Goal: Task Accomplishment & Management: Use online tool/utility

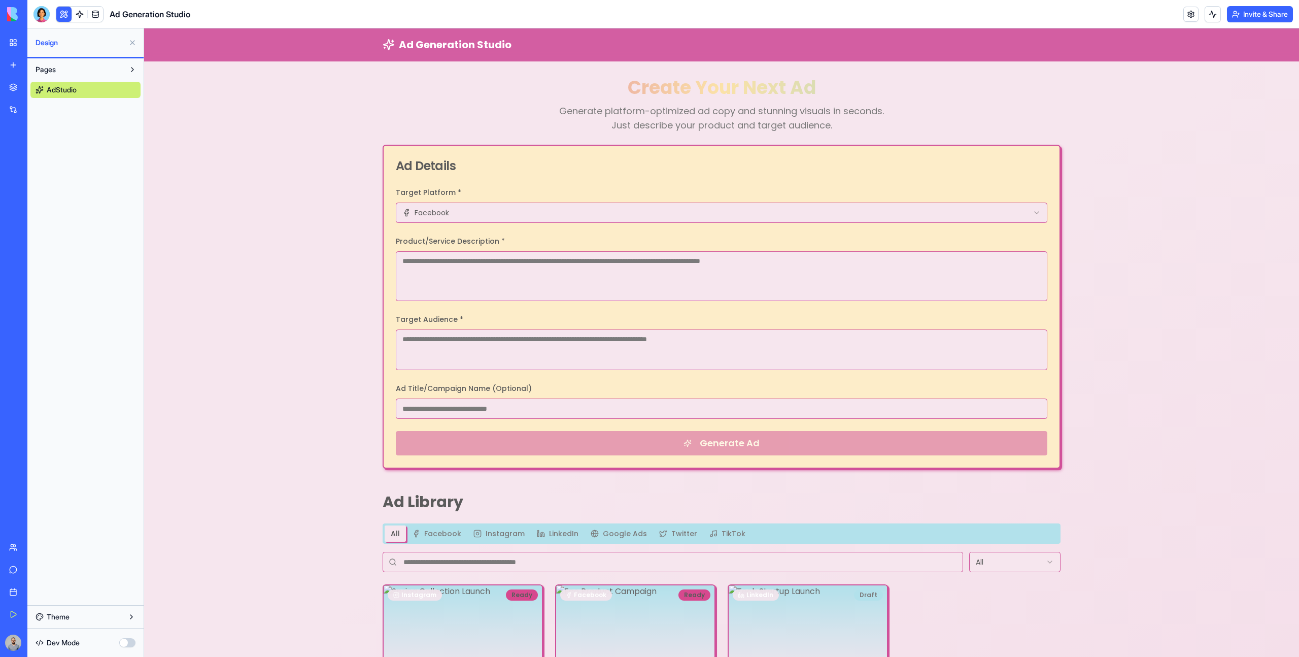
click at [433, 542] on div "All Facebook Instagram LinkedIn Google Ads Twitter TikTok" at bounding box center [722, 533] width 678 height 20
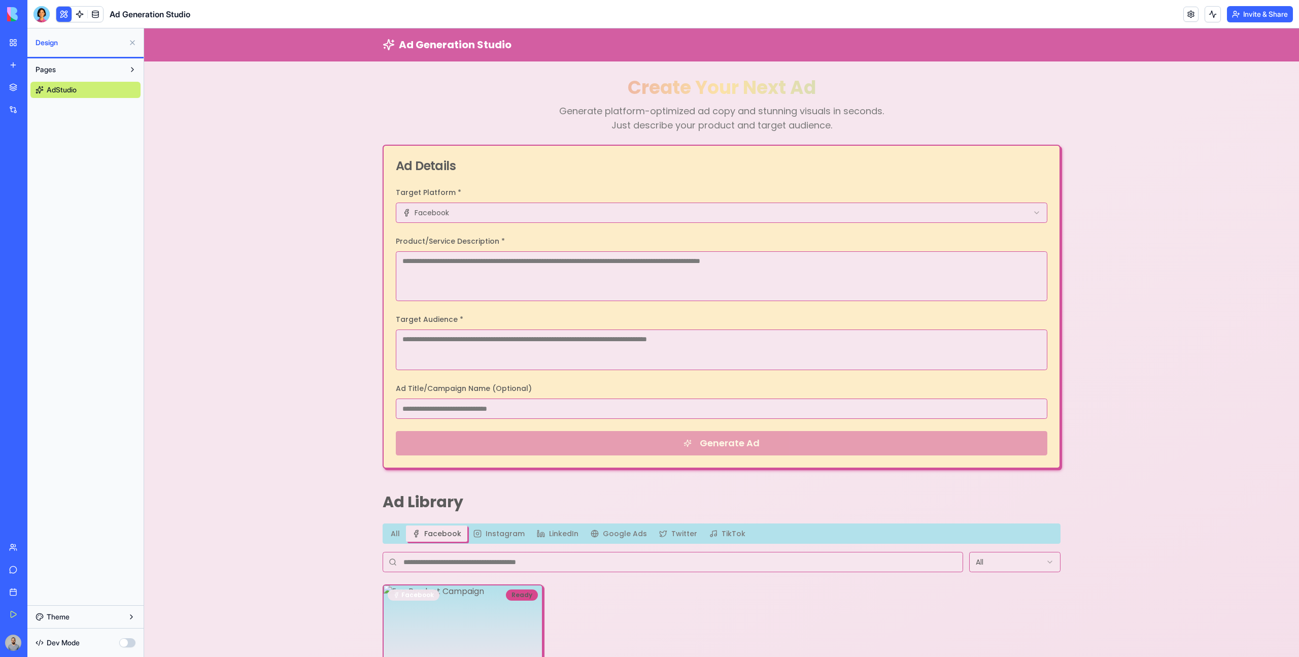
click at [436, 526] on button "Facebook" at bounding box center [436, 533] width 61 height 16
click at [497, 539] on button "Instagram" at bounding box center [498, 533] width 63 height 16
click at [549, 537] on button "LinkedIn" at bounding box center [558, 533] width 54 height 16
click at [594, 535] on icon "button" at bounding box center [595, 533] width 8 height 8
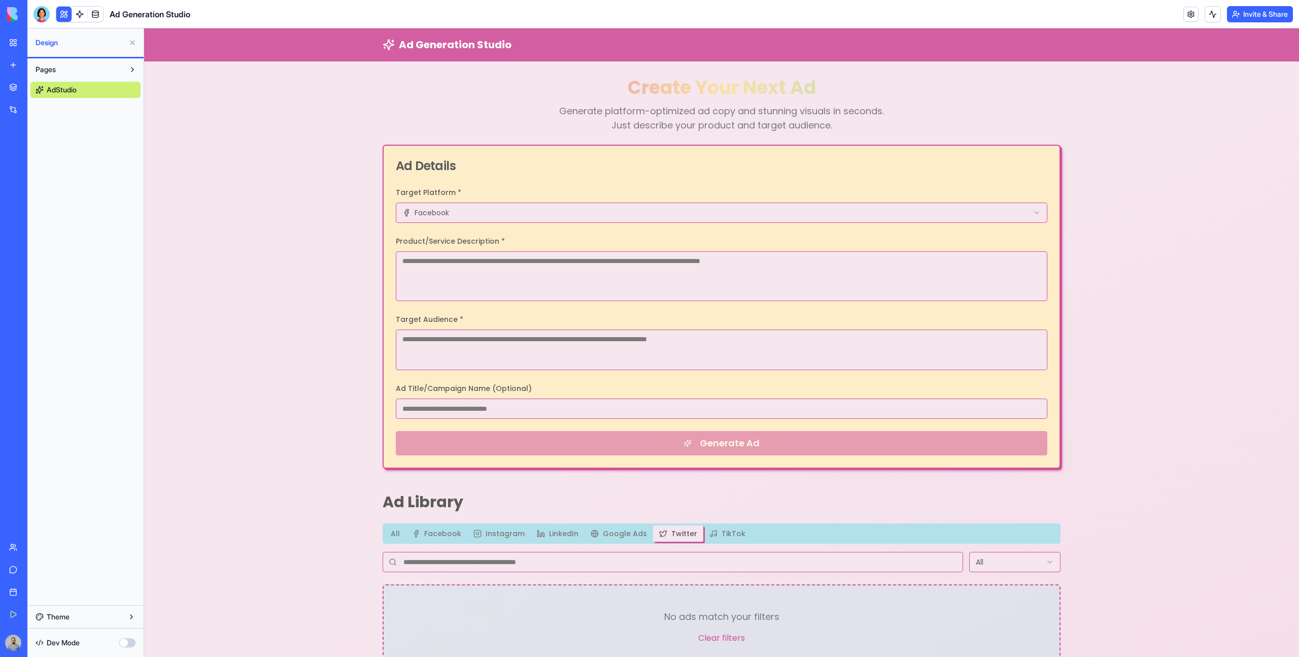
click at [666, 534] on button "Twitter" at bounding box center [678, 533] width 50 height 16
click at [721, 531] on button "TikTok" at bounding box center [727, 533] width 48 height 16
click at [402, 537] on button "All" at bounding box center [395, 533] width 21 height 16
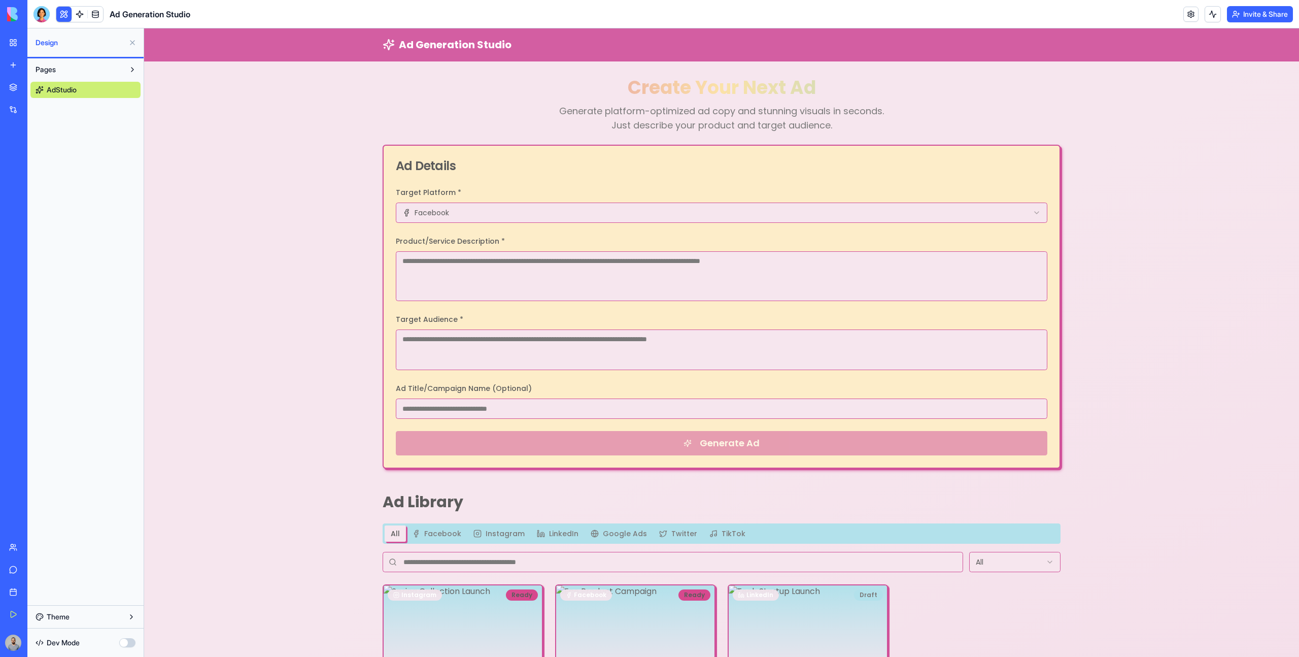
click at [432, 537] on button "Facebook" at bounding box center [436, 533] width 61 height 16
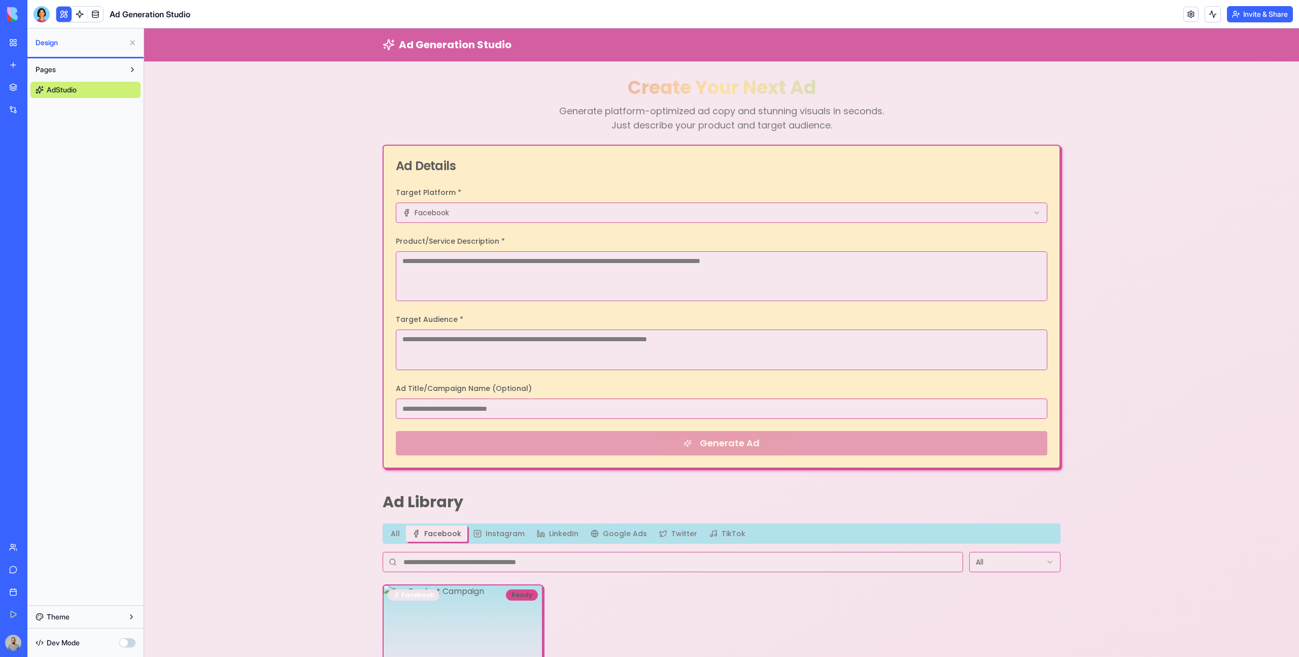
click at [360, 499] on div "Ad Generation Studio Create Your Next Ad Generate platform-optimized ad copy an…" at bounding box center [721, 382] width 1155 height 708
drag, startPoint x: 362, startPoint y: 499, endPoint x: 462, endPoint y: 497, distance: 99.5
click at [462, 497] on div "Ad Generation Studio Create Your Next Ad Generate platform-optimized ad copy an…" at bounding box center [721, 382] width 1155 height 708
click at [422, 216] on html "Ad Generation Studio Create Your Next Ad Generate platform-optimized ad copy an…" at bounding box center [721, 382] width 1155 height 708
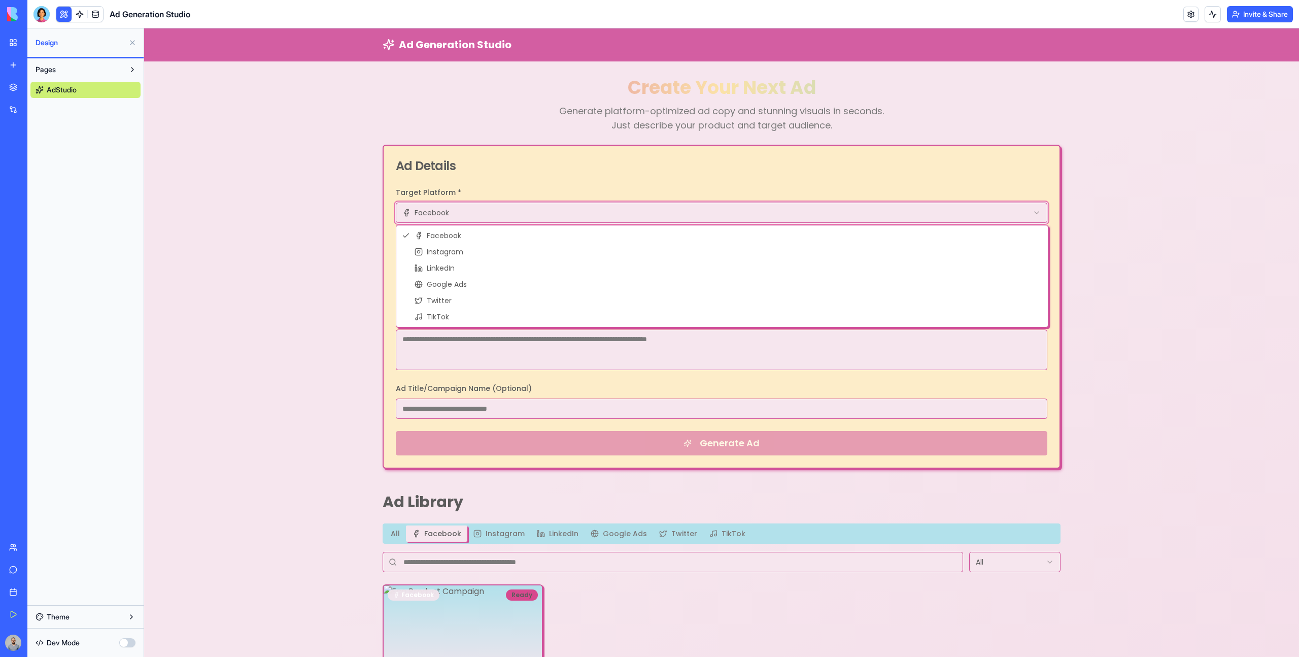
click at [447, 218] on html "Ad Generation Studio Create Your Next Ad Generate platform-optimized ad copy an…" at bounding box center [721, 382] width 1155 height 708
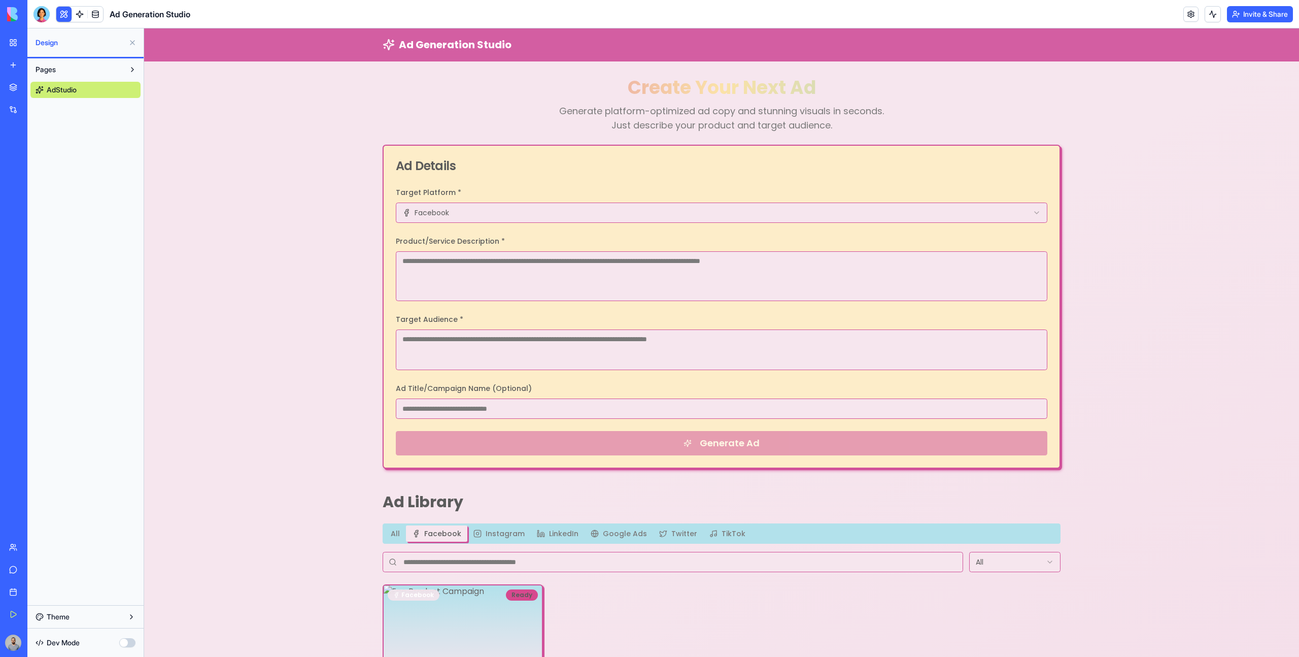
click at [635, 119] on p "Generate platform-optimized ad copy and stunning visuals in seconds. Just descr…" at bounding box center [721, 118] width 341 height 28
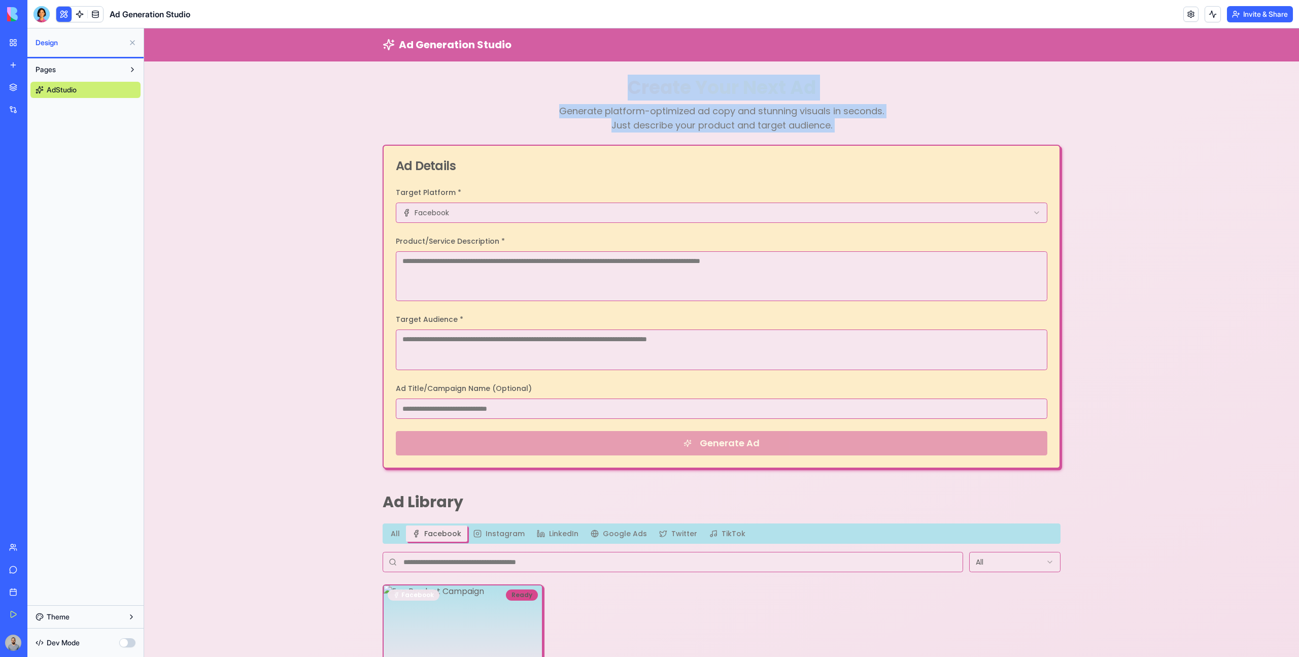
drag, startPoint x: 635, startPoint y: 119, endPoint x: 584, endPoint y: 86, distance: 60.5
click at [584, 85] on div "Create Your Next Ad Generate platform-optimized ad copy and stunning visuals in…" at bounding box center [722, 105] width 678 height 55
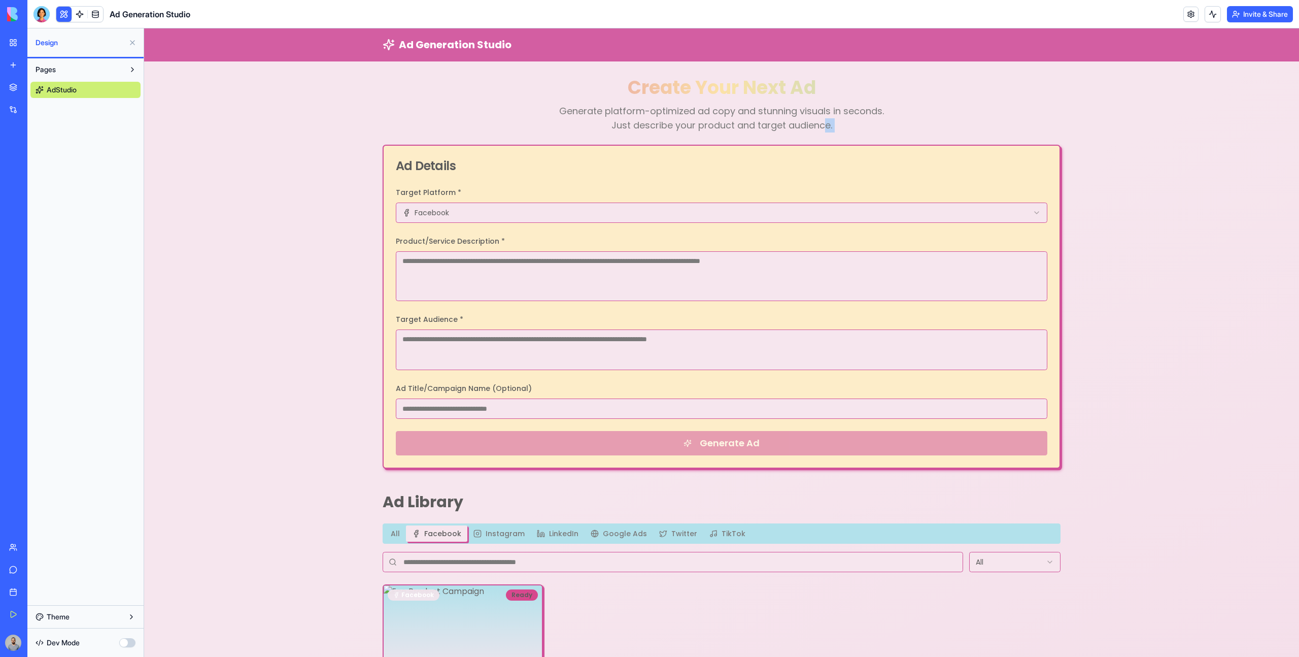
click at [824, 127] on p "Generate platform-optimized ad copy and stunning visuals in seconds. Just descr…" at bounding box center [721, 118] width 341 height 28
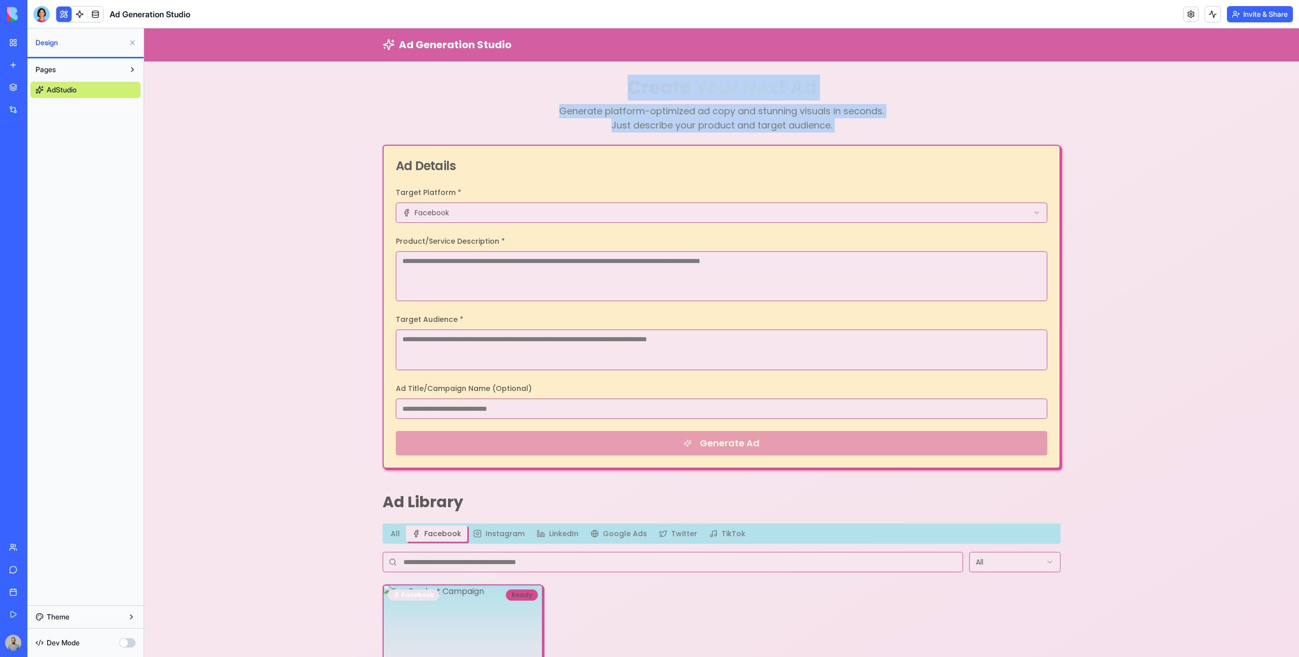
drag, startPoint x: 842, startPoint y: 127, endPoint x: 583, endPoint y: 87, distance: 261.9
click at [583, 87] on div "Create Your Next Ad Generate platform-optimized ad copy and stunning visuals in…" at bounding box center [722, 105] width 678 height 55
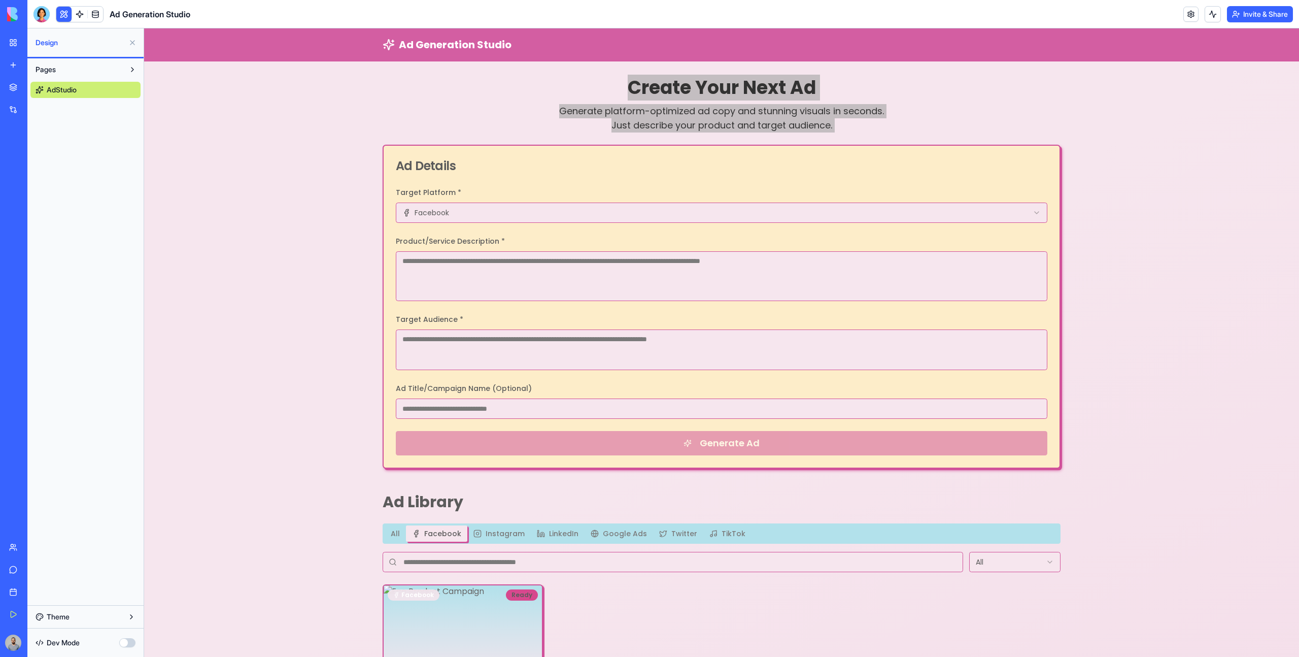
click at [44, 114] on link "Integrations" at bounding box center [23, 109] width 41 height 20
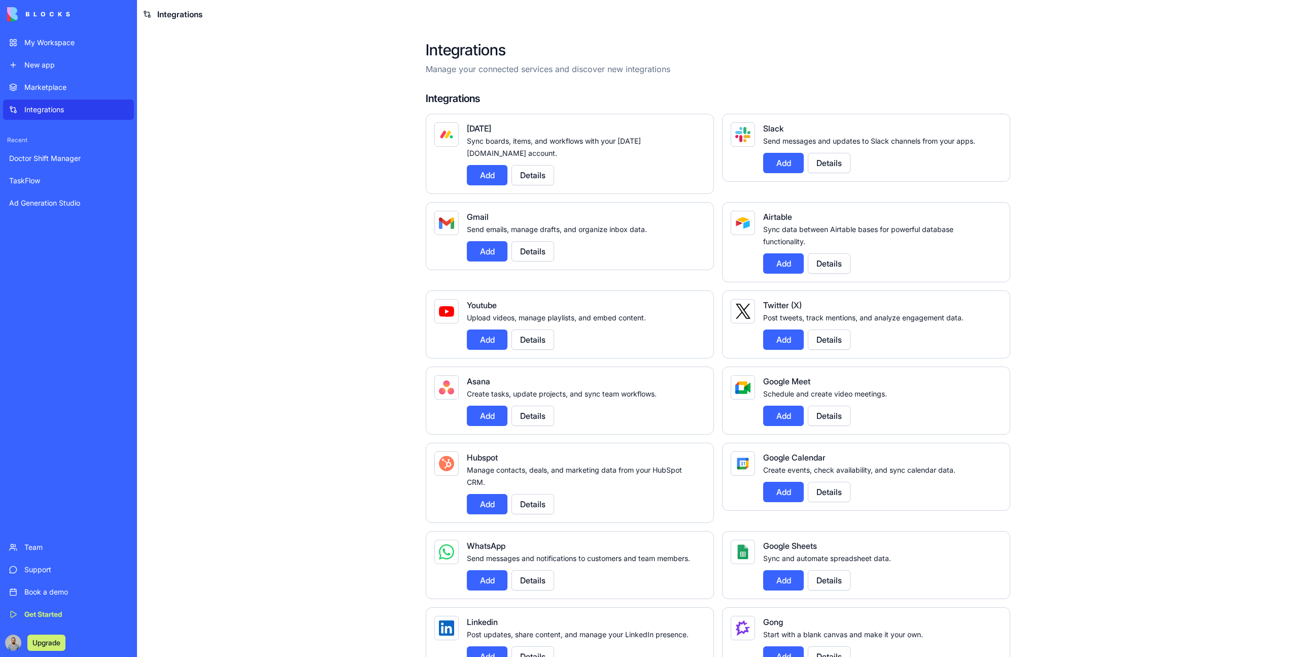
click at [284, 196] on main "Integrations Manage your connected services and discover new integrations Integ…" at bounding box center [718, 342] width 1162 height 628
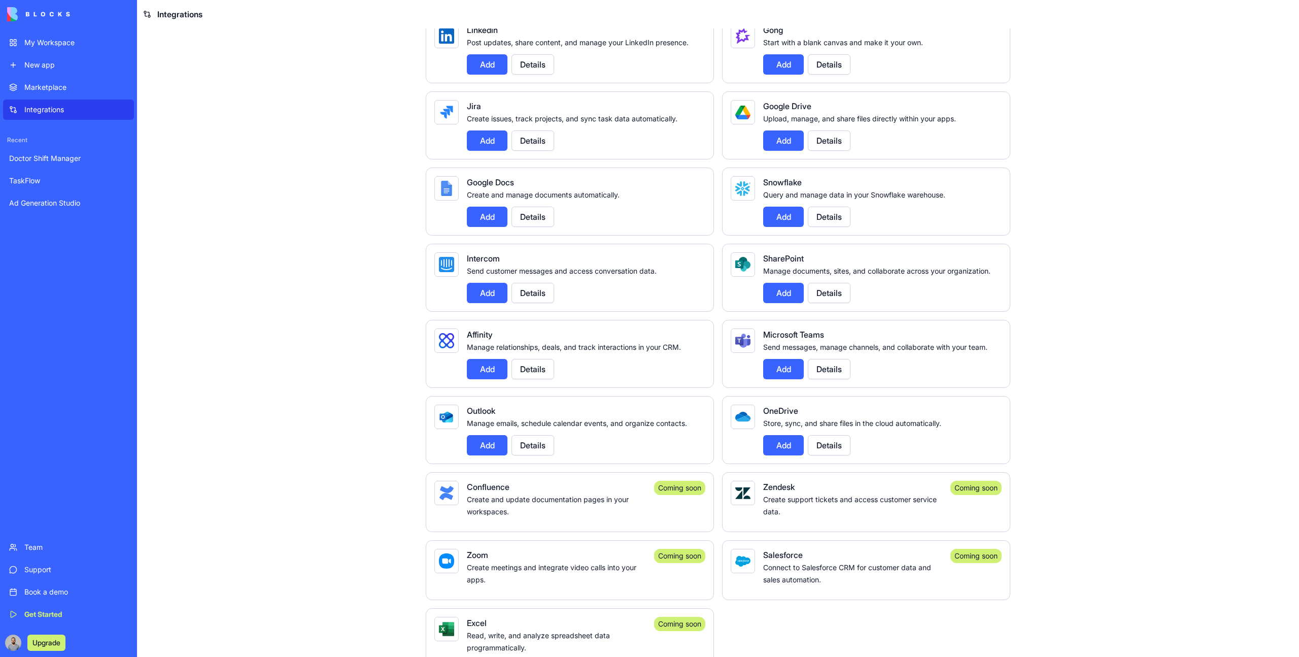
scroll to position [590, 0]
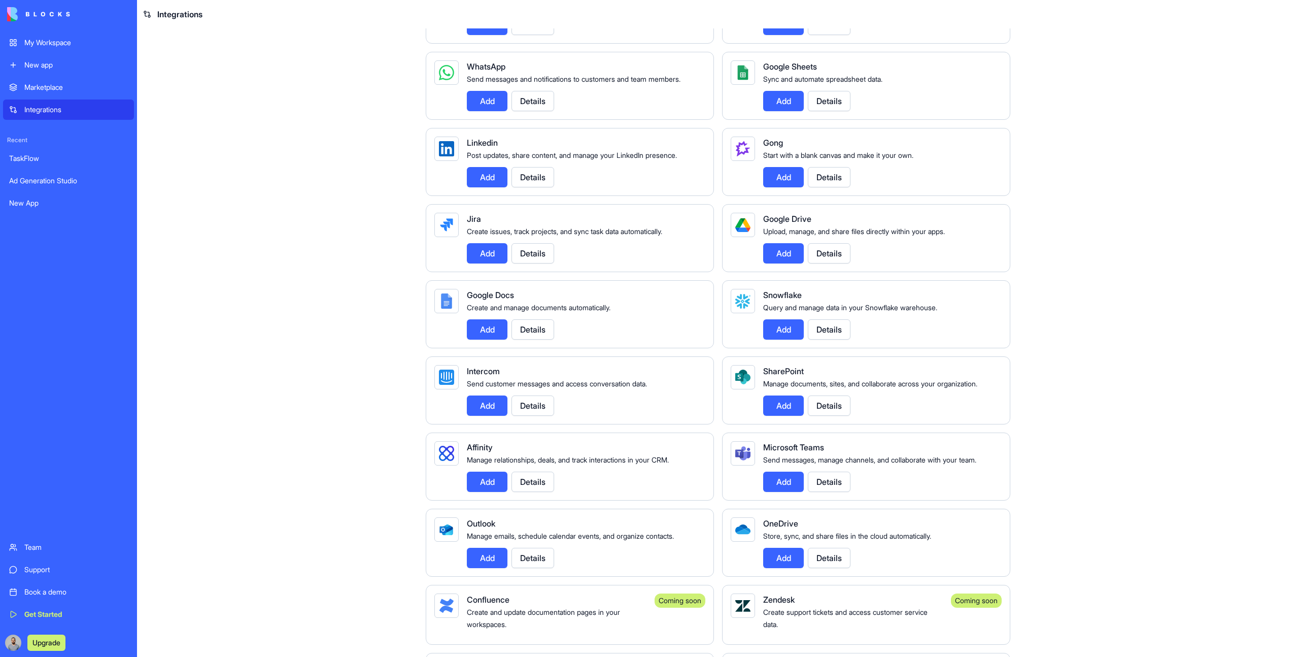
scroll to position [485, 0]
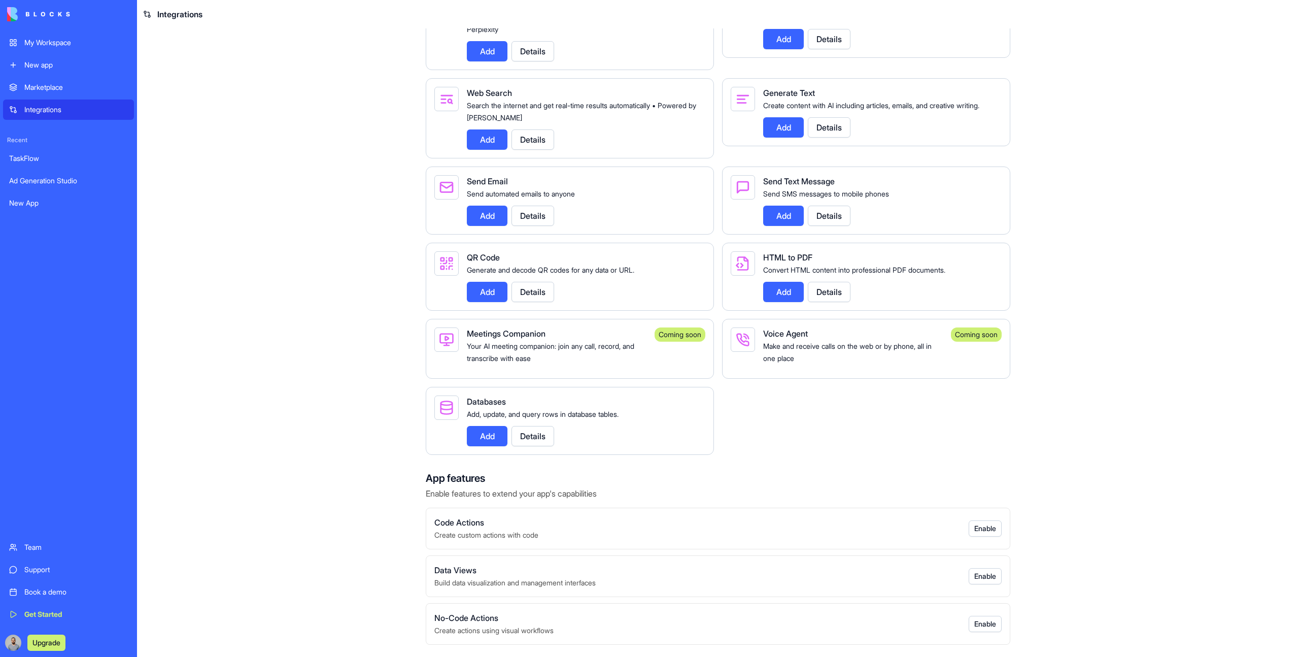
scroll to position [1448, 0]
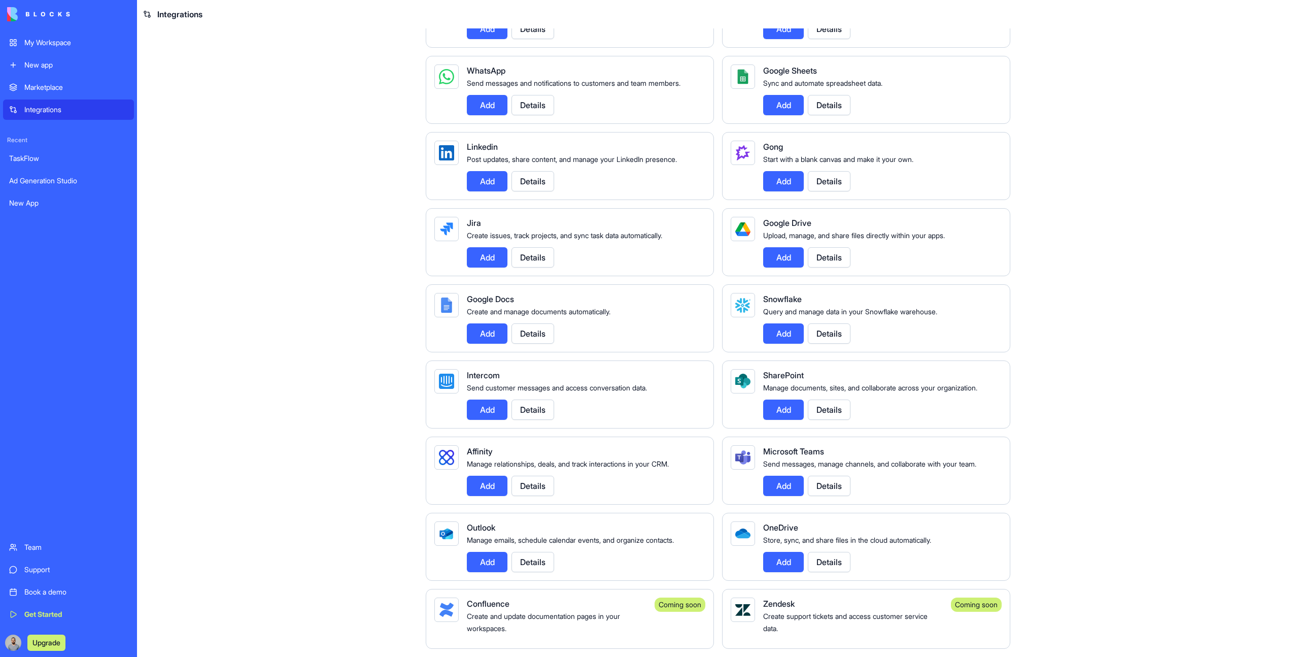
scroll to position [0, 0]
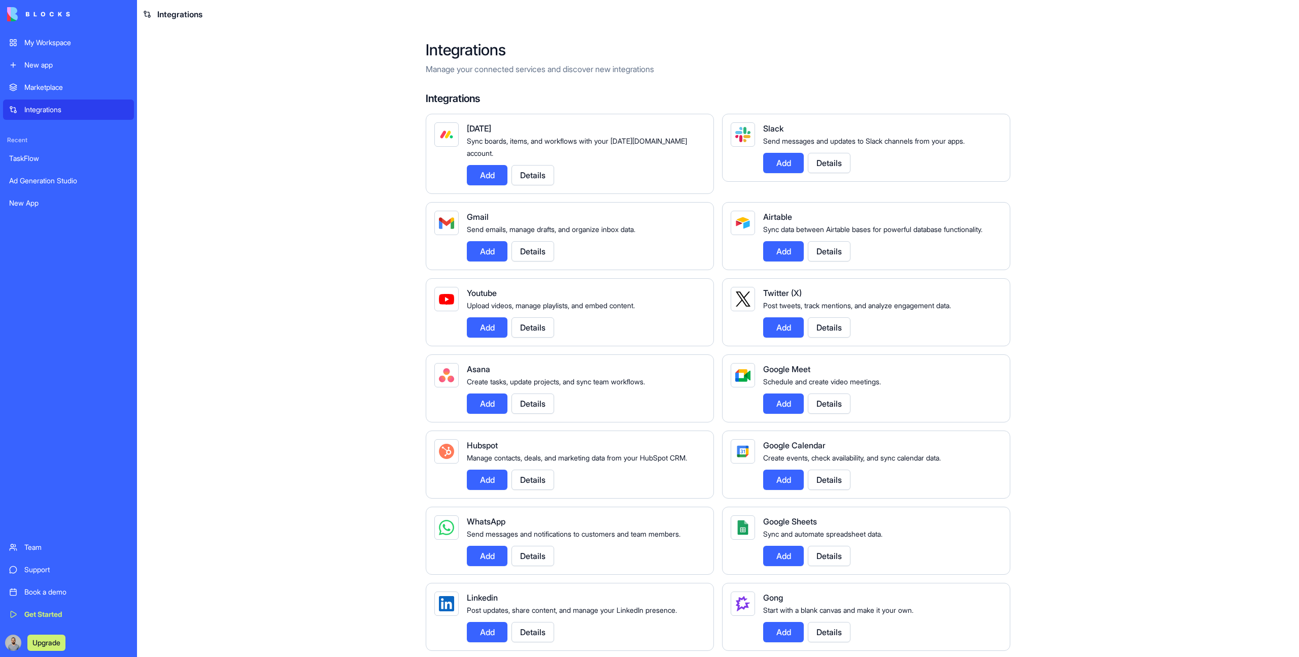
click at [29, 47] on div "My Workspace" at bounding box center [76, 43] width 104 height 10
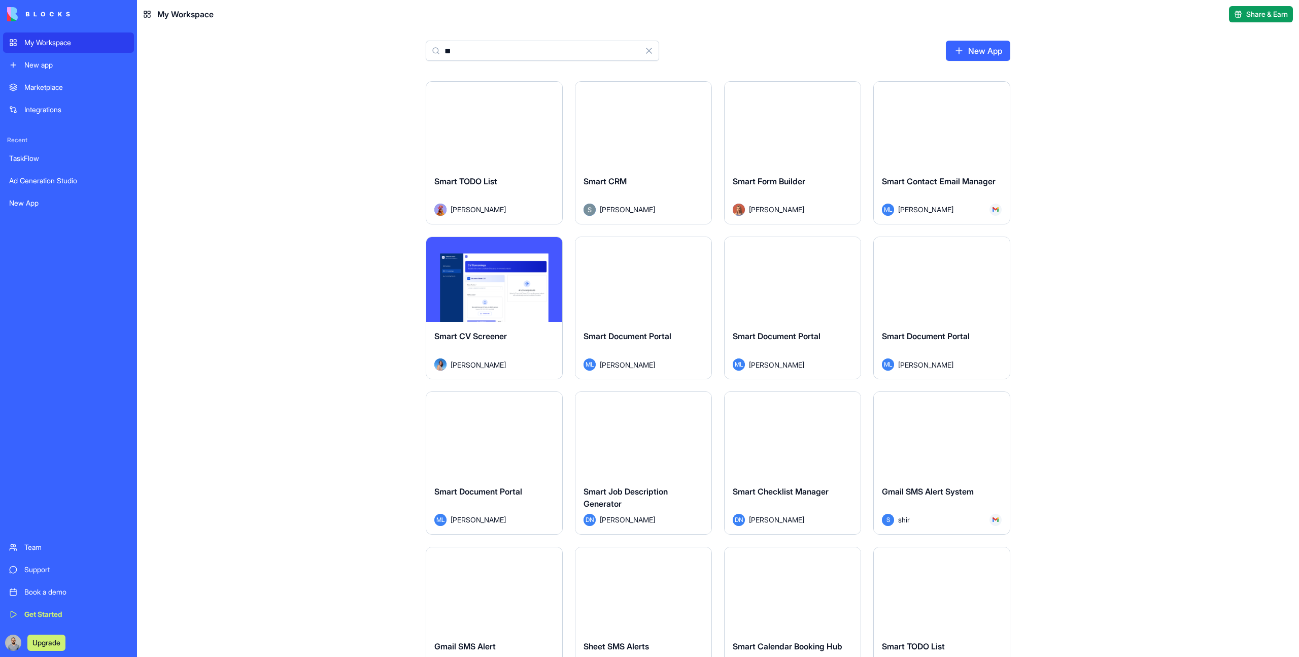
type input "***"
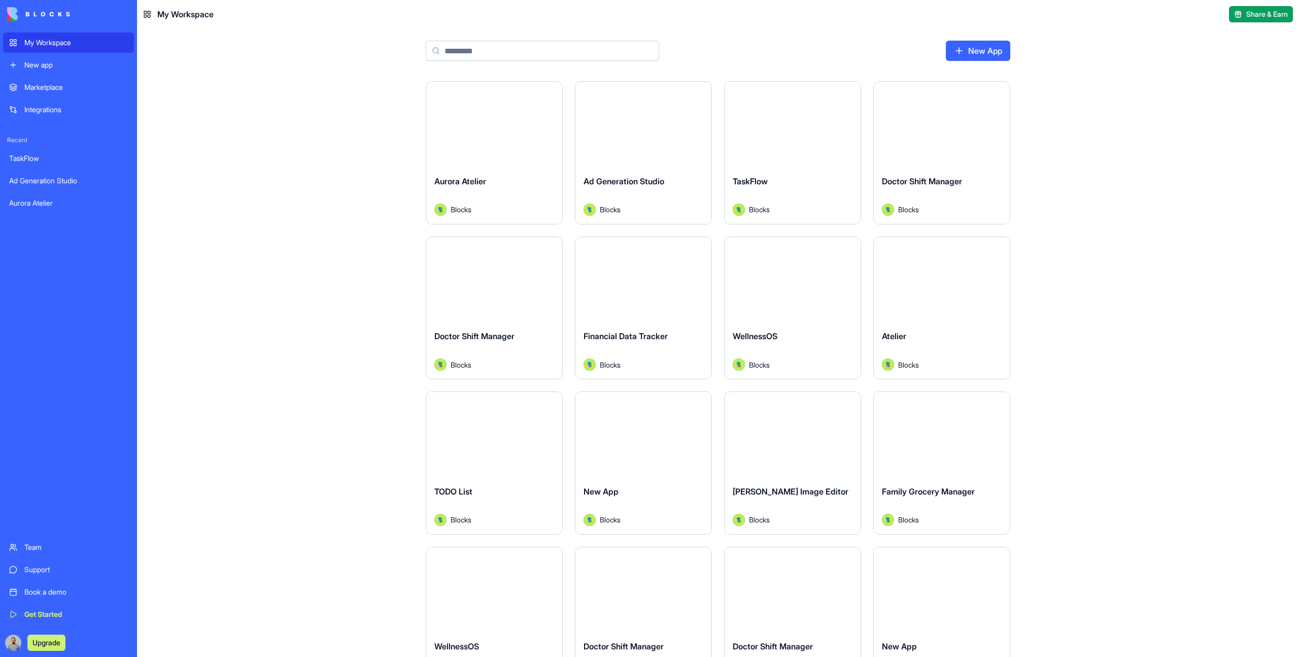
click at [729, 369] on div "WellnessOS Blocks" at bounding box center [793, 350] width 136 height 57
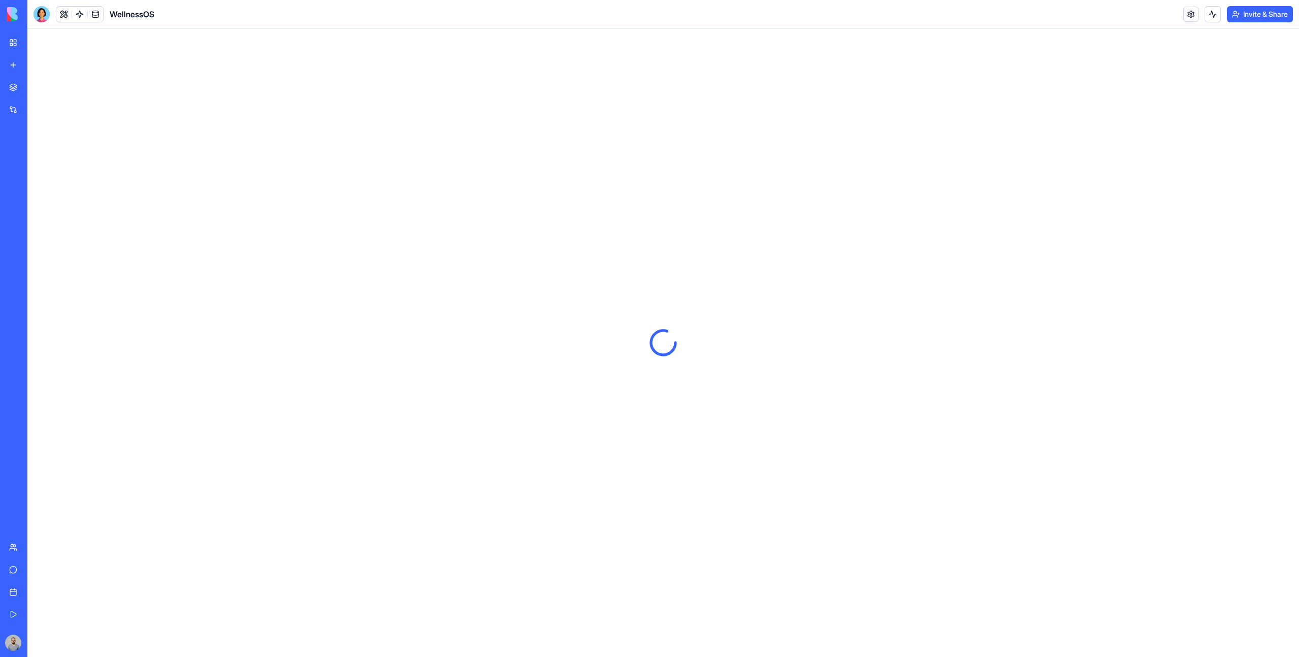
click at [29, 36] on link "My Workspace" at bounding box center [23, 42] width 41 height 20
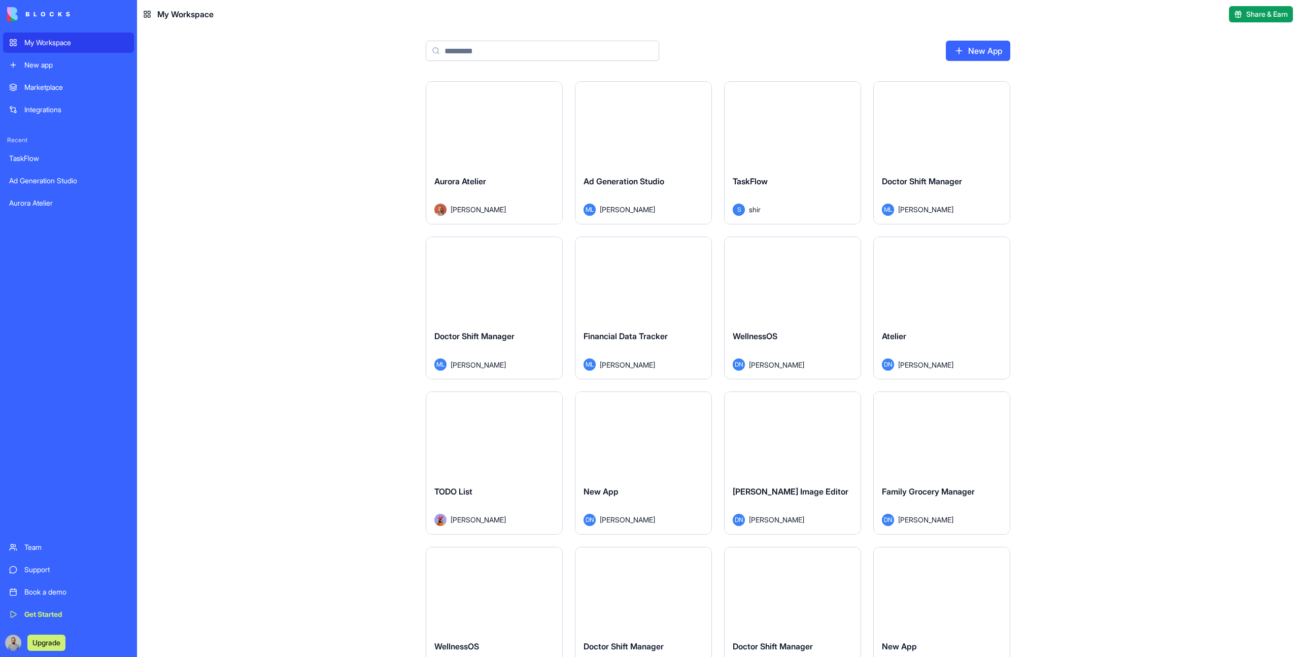
click at [748, 160] on div "Launch" at bounding box center [793, 124] width 136 height 85
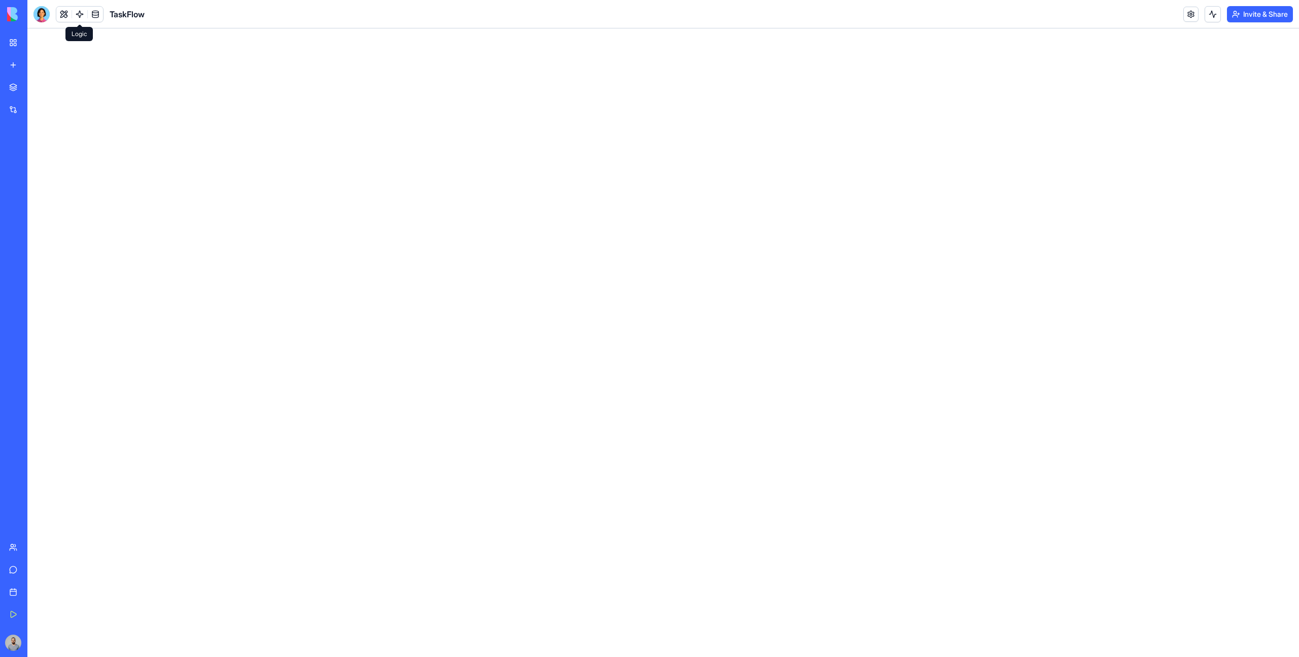
click at [77, 15] on link at bounding box center [79, 14] width 15 height 15
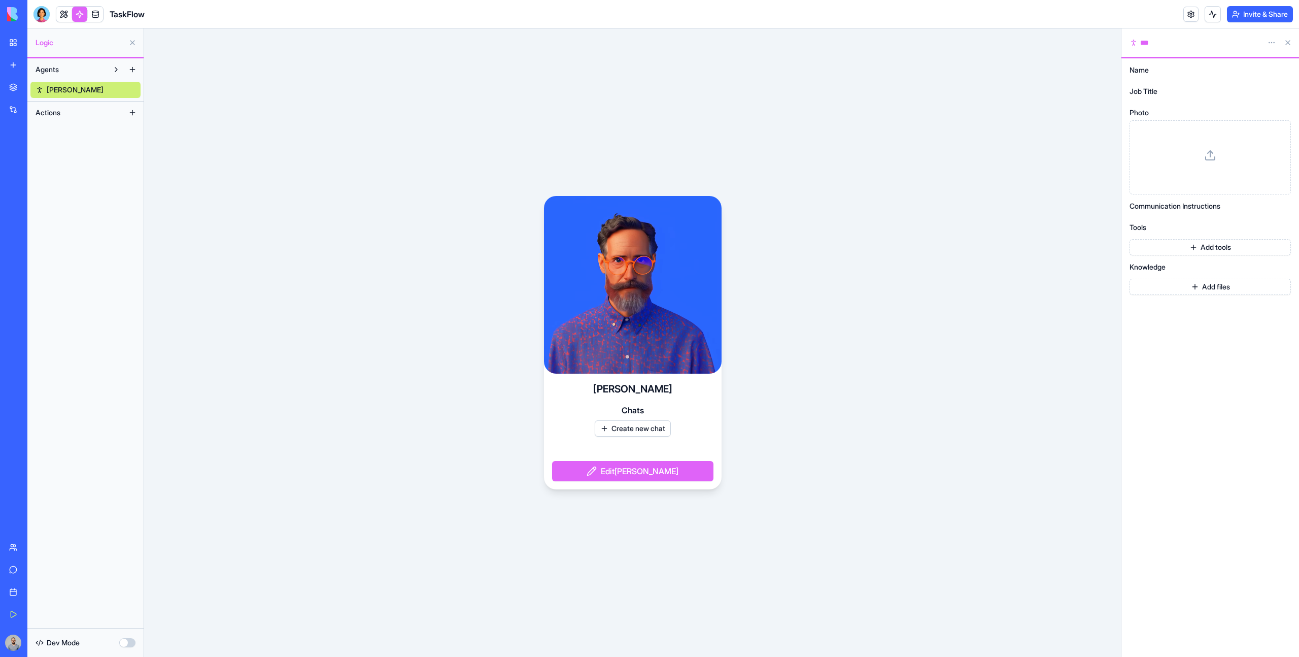
click at [130, 119] on button at bounding box center [132, 113] width 16 height 16
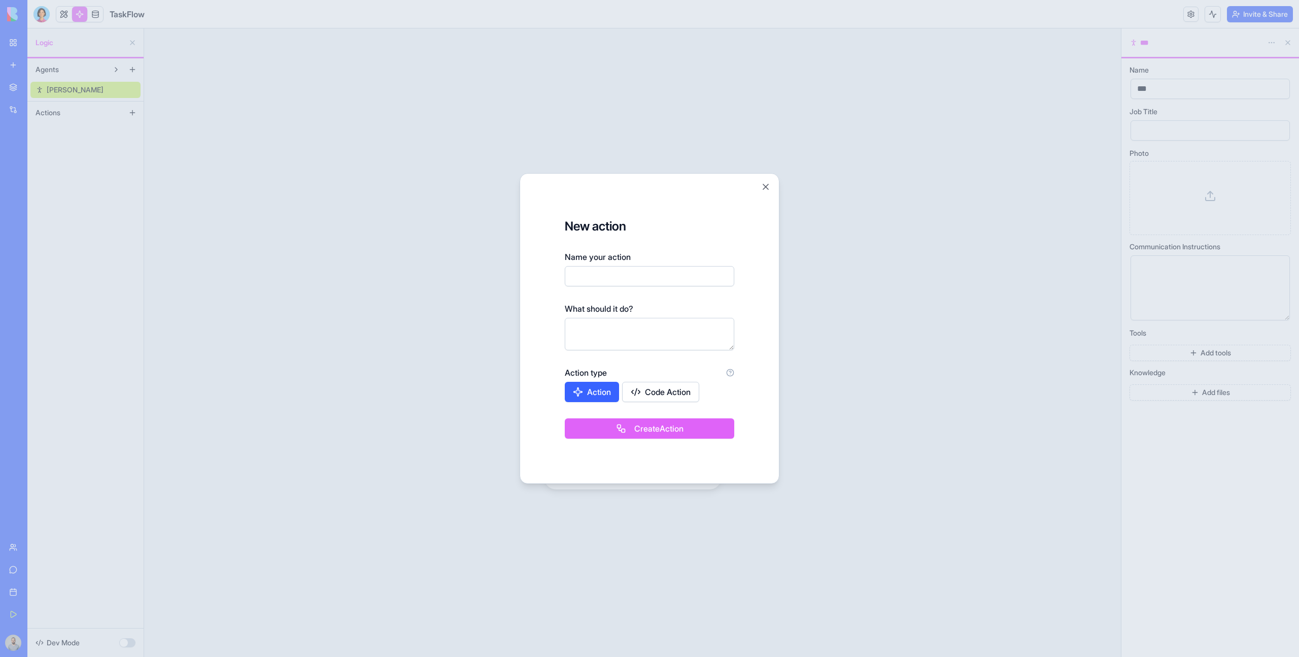
click at [682, 392] on button "Code Action" at bounding box center [660, 392] width 77 height 20
click at [597, 281] on input "Name your action" at bounding box center [650, 276] width 170 height 20
type input "***"
click at [652, 436] on button "Create Action" at bounding box center [650, 428] width 170 height 20
